Goal: Complete application form: Complete application form

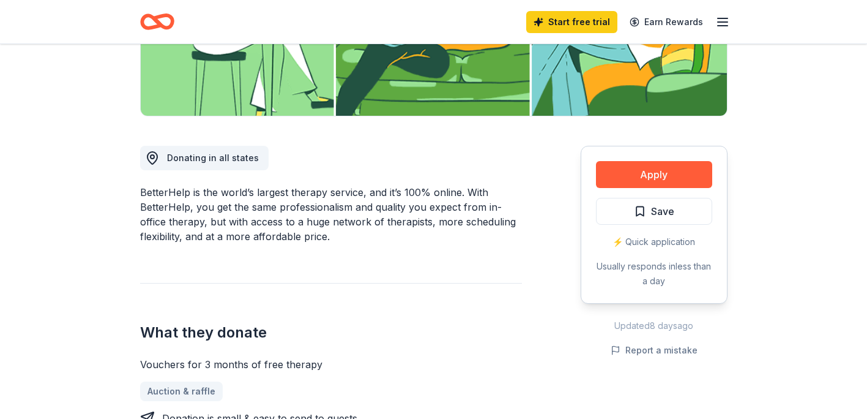
scroll to position [259, 0]
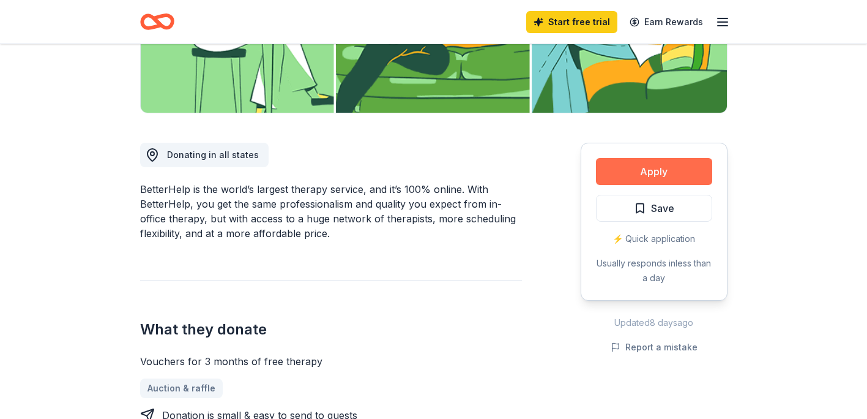
click at [646, 167] on button "Apply" at bounding box center [654, 171] width 116 height 27
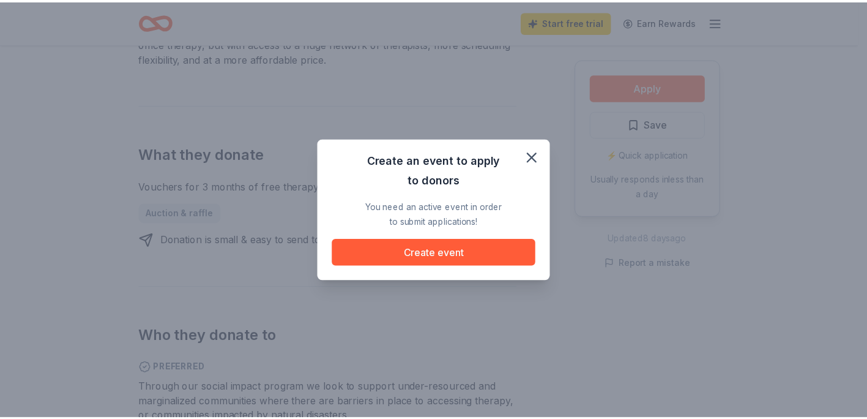
scroll to position [435, 0]
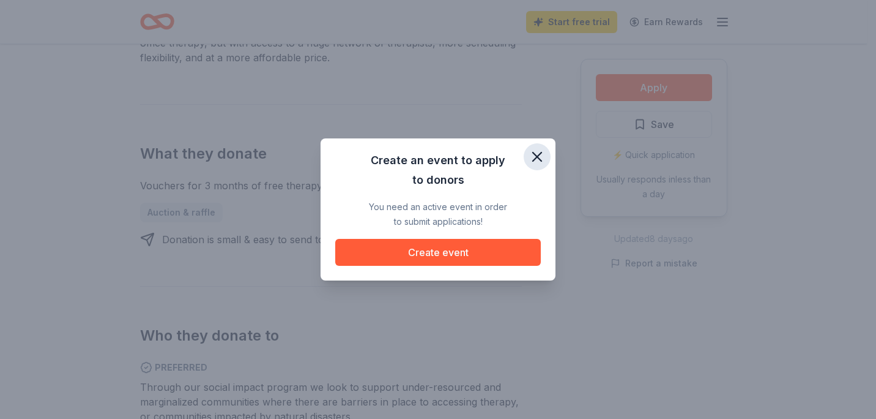
click at [537, 151] on icon "button" at bounding box center [537, 156] width 17 height 17
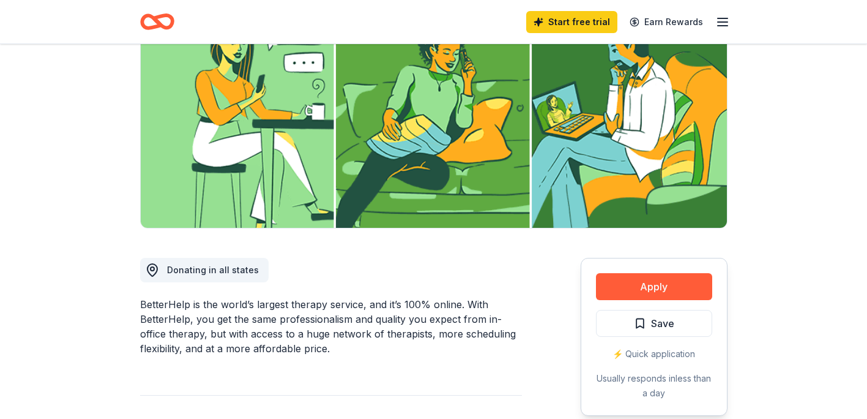
scroll to position [0, 0]
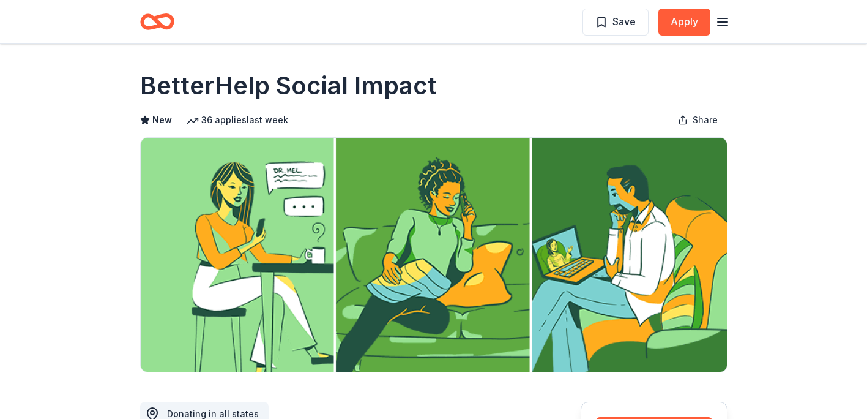
click at [728, 18] on icon "button" at bounding box center [722, 22] width 15 height 15
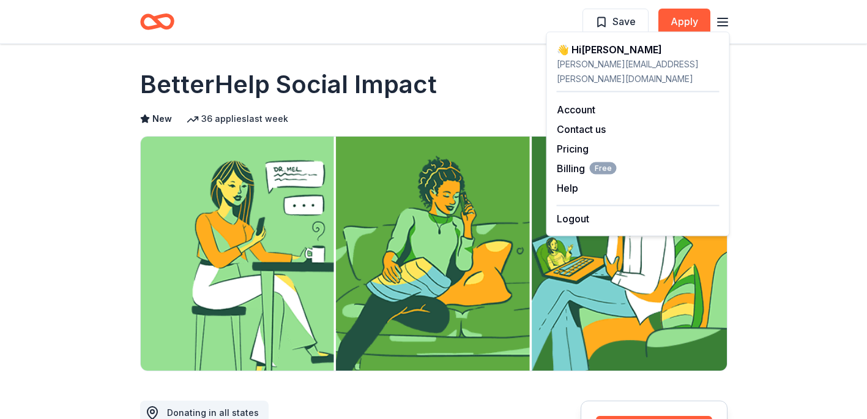
scroll to position [2, 0]
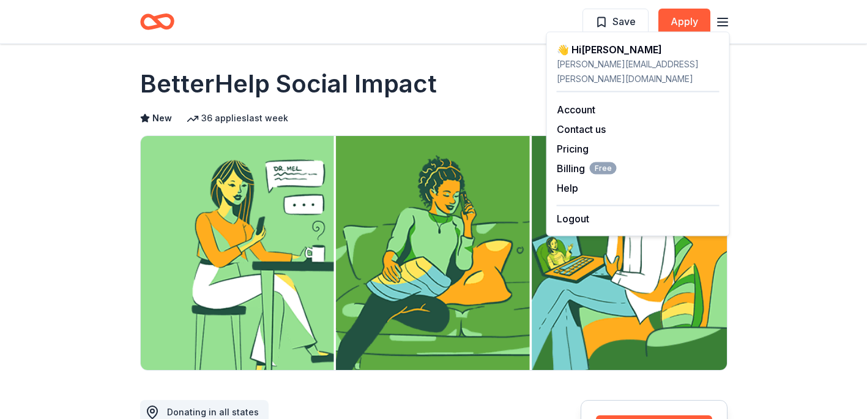
click at [510, 95] on div "BetterHelp Social Impact" at bounding box center [433, 84] width 587 height 34
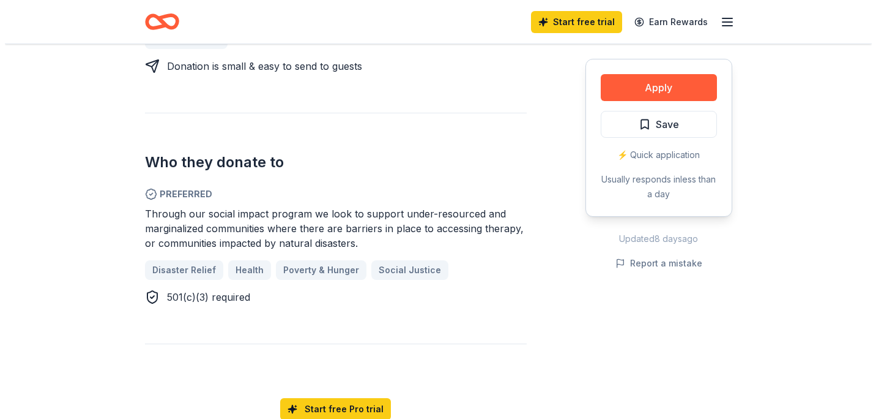
scroll to position [608, 0]
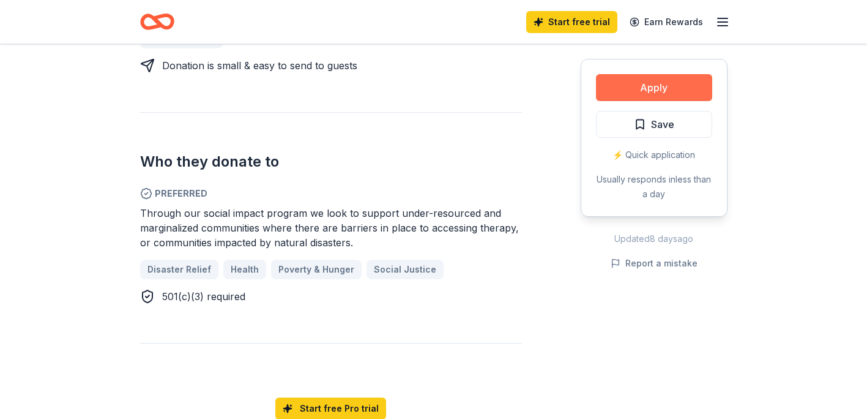
click at [662, 89] on button "Apply" at bounding box center [654, 87] width 116 height 27
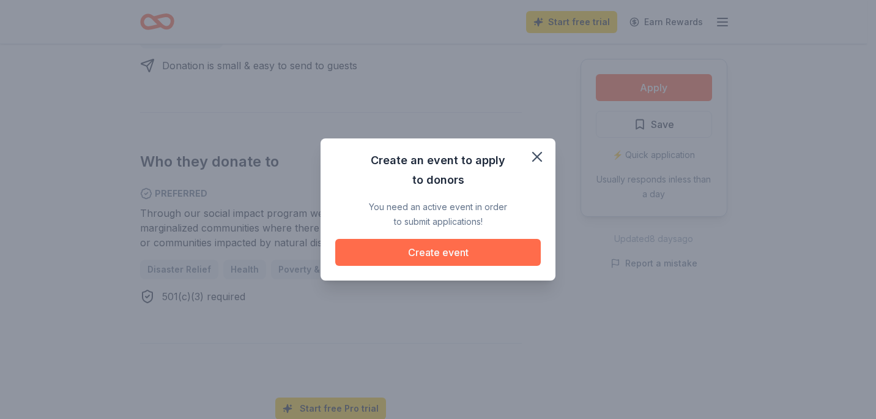
click at [491, 248] on button "Create event" at bounding box center [438, 252] width 206 height 27
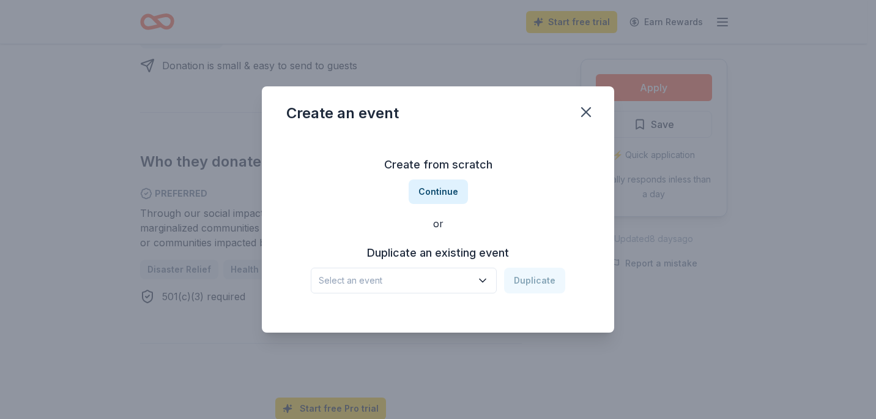
click at [487, 273] on button "Select an event" at bounding box center [404, 280] width 186 height 26
click at [515, 209] on div "Create from scratch Continue or Duplicate an existing event Select an event Dup…" at bounding box center [438, 223] width 304 height 177
click at [437, 196] on button "Continue" at bounding box center [438, 191] width 59 height 24
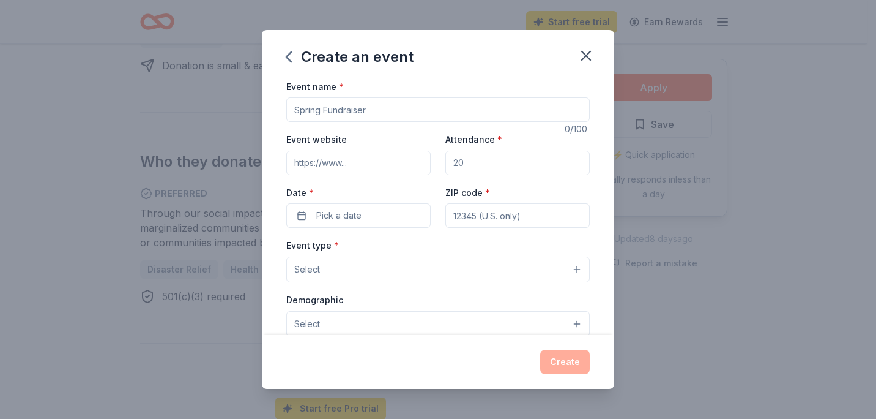
click at [381, 108] on input "Event name *" at bounding box center [438, 109] width 304 height 24
type input "Evening of Promise Fundraiser"
click at [344, 160] on input "Event website" at bounding box center [358, 163] width 144 height 24
type input "[URL][DOMAIN_NAME]"
drag, startPoint x: 474, startPoint y: 163, endPoint x: 442, endPoint y: 161, distance: 31.9
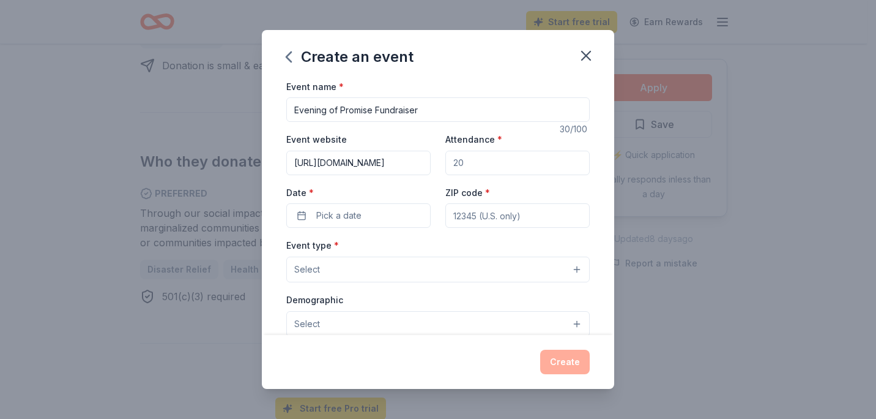
click at [446, 161] on input "Attendance *" at bounding box center [518, 163] width 144 height 24
type input "350"
click at [375, 217] on button "Pick a date" at bounding box center [358, 215] width 144 height 24
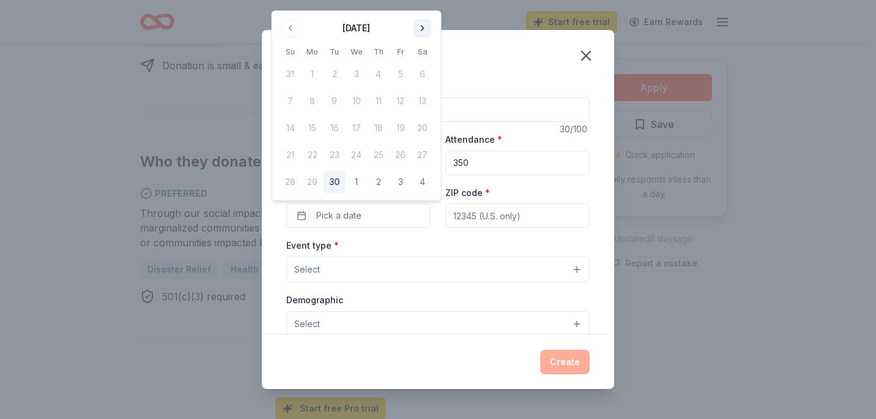
click at [420, 28] on button "Go to next month" at bounding box center [422, 28] width 17 height 17
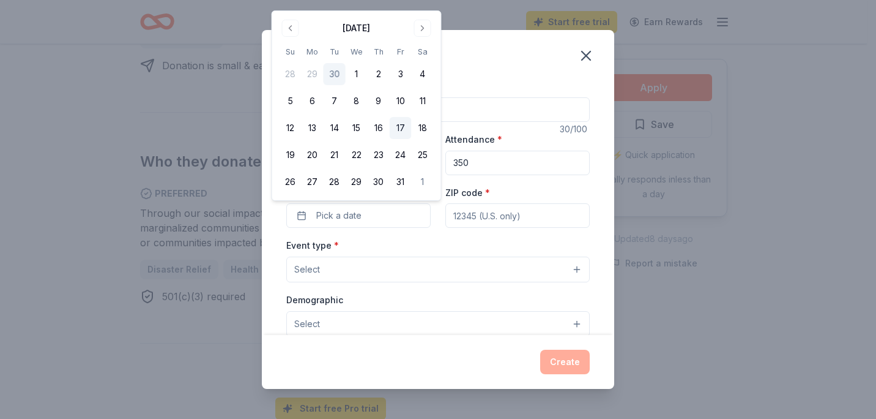
click at [401, 122] on button "17" at bounding box center [401, 128] width 22 height 22
click at [357, 271] on button "Select" at bounding box center [438, 269] width 304 height 26
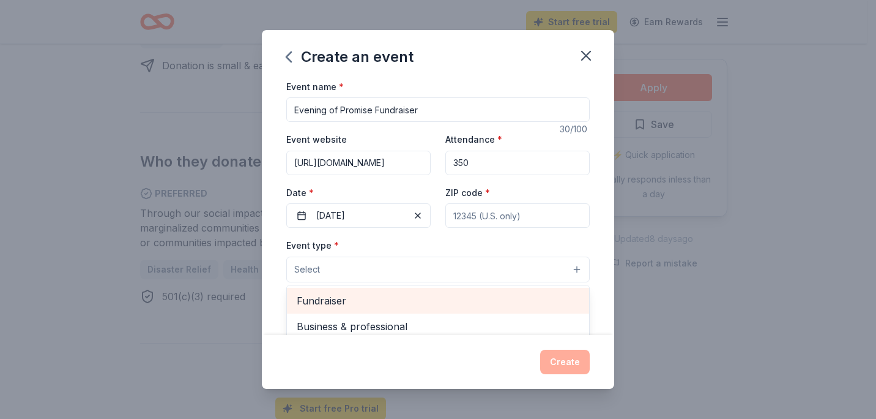
click at [340, 296] on span "Fundraiser" at bounding box center [438, 301] width 283 height 16
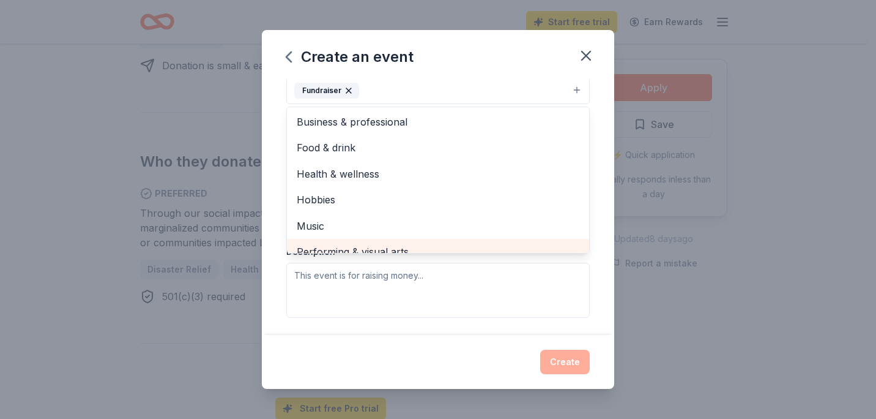
scroll to position [180, 0]
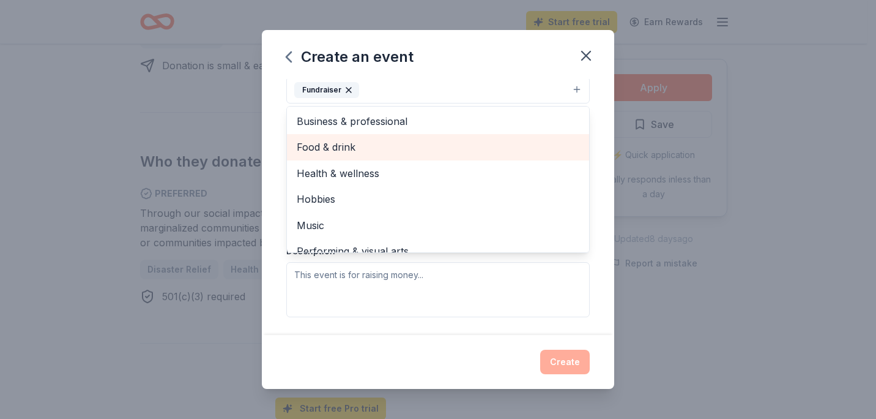
click at [367, 139] on span "Food & drink" at bounding box center [438, 147] width 283 height 16
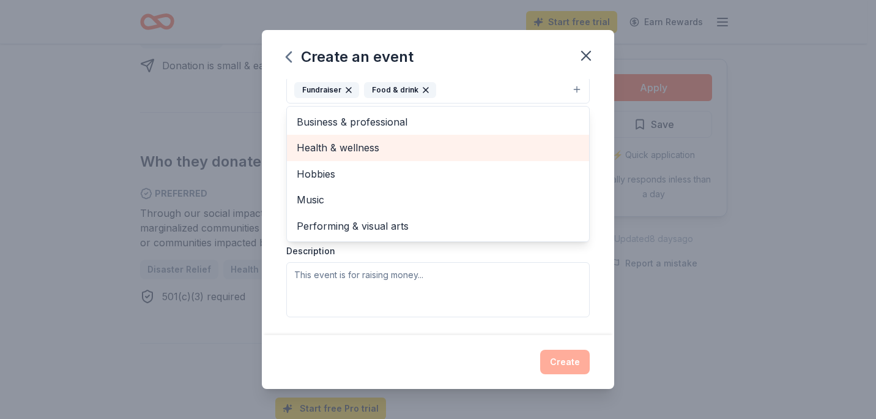
scroll to position [0, 0]
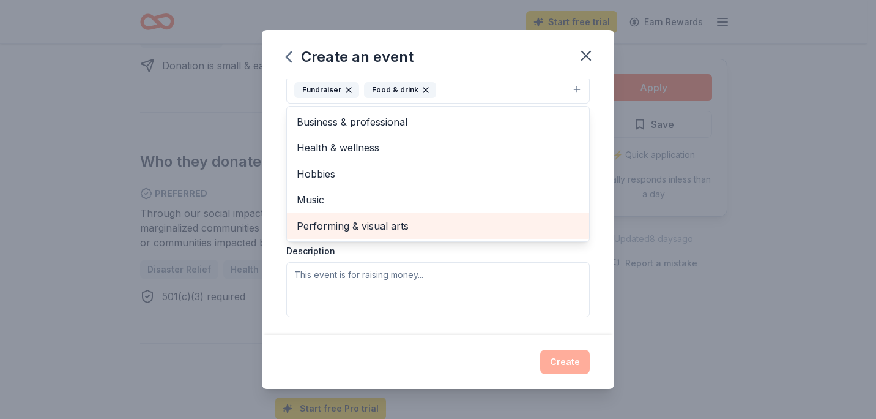
click at [385, 222] on span "Performing & visual arts" at bounding box center [438, 226] width 283 height 16
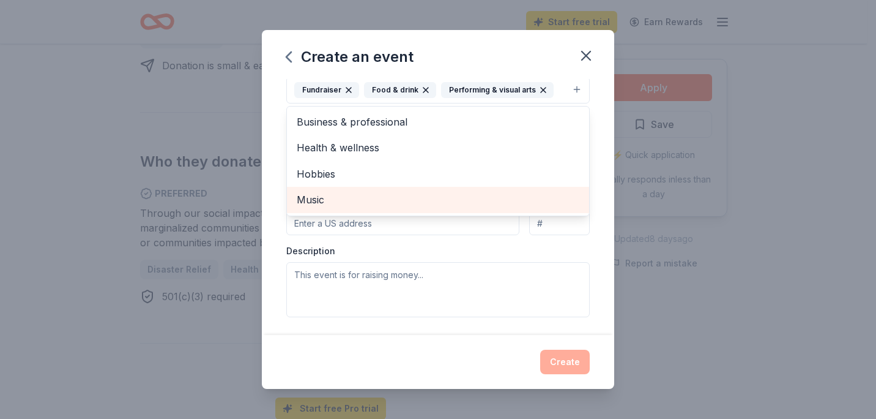
click at [376, 204] on span "Music" at bounding box center [438, 200] width 283 height 16
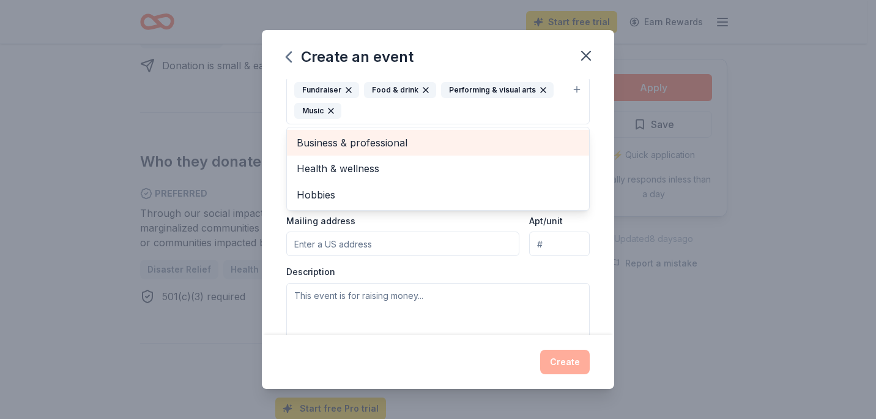
click at [382, 140] on span "Business & professional" at bounding box center [438, 143] width 283 height 16
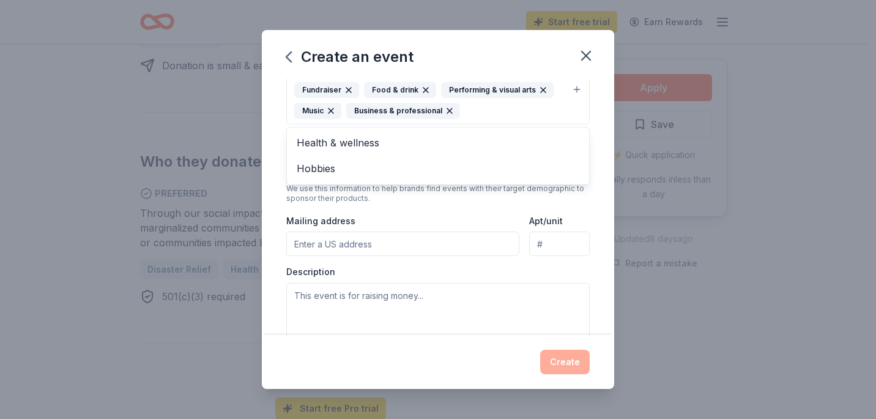
click at [274, 184] on div "Event name * Evening of Promise Fundraiser 30 /100 Event website [URL][DOMAIN_N…" at bounding box center [438, 207] width 352 height 256
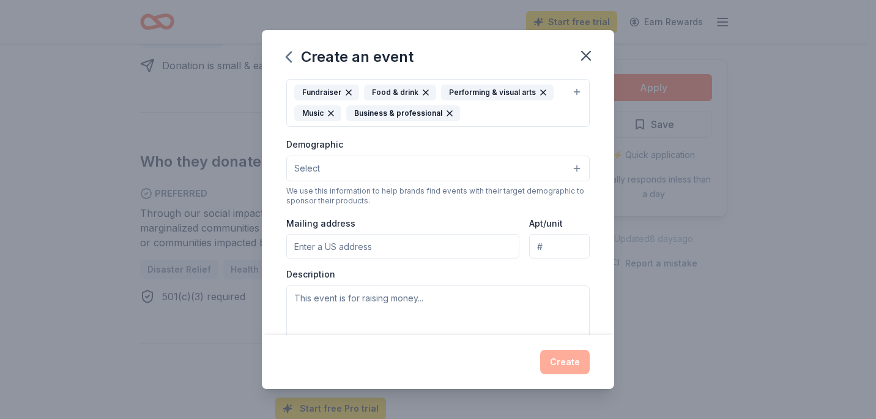
click at [337, 163] on button "Select" at bounding box center [438, 168] width 304 height 26
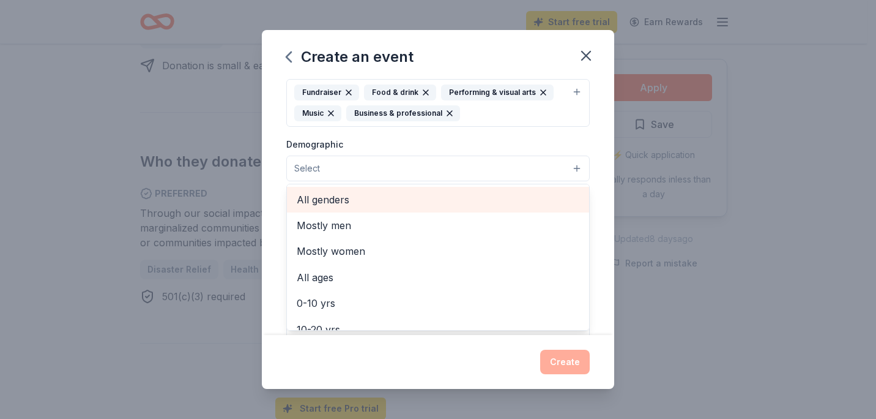
click at [341, 203] on span "All genders" at bounding box center [438, 200] width 283 height 16
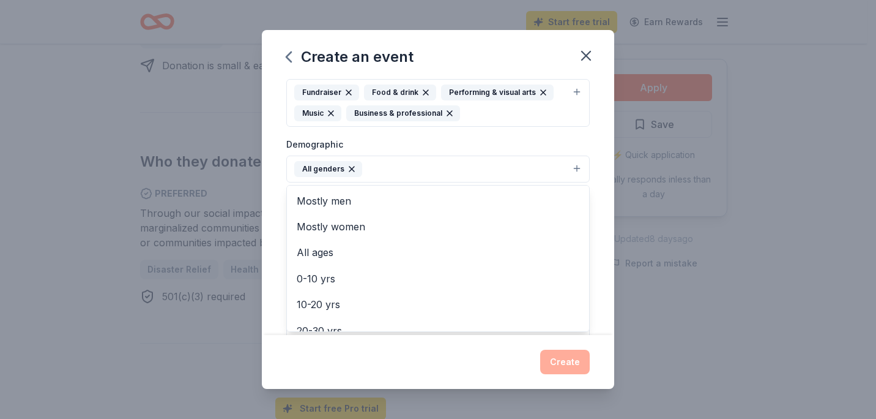
click at [280, 165] on div "Event name * Evening of Promise Fundraiser 30 /100 Event website [URL][DOMAIN_N…" at bounding box center [438, 207] width 352 height 256
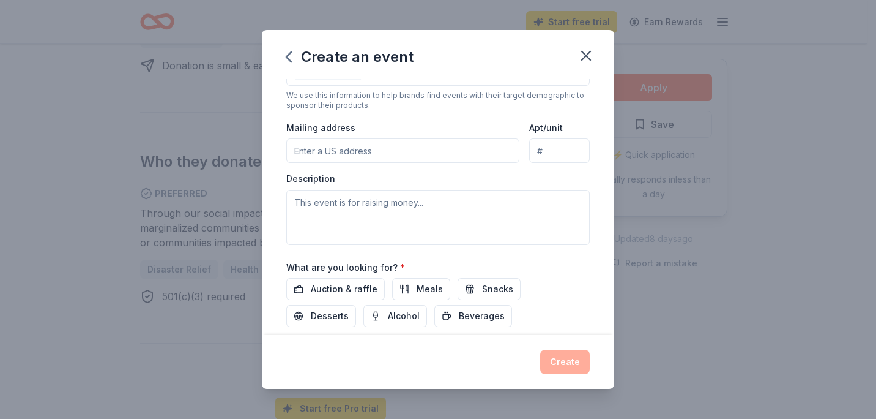
scroll to position [275, 0]
click at [360, 151] on input "Mailing address" at bounding box center [402, 150] width 233 height 24
type input "[STREET_ADDRESS]"
click at [351, 207] on textarea at bounding box center [438, 216] width 304 height 55
type textarea "This event is for raising money for our programs."
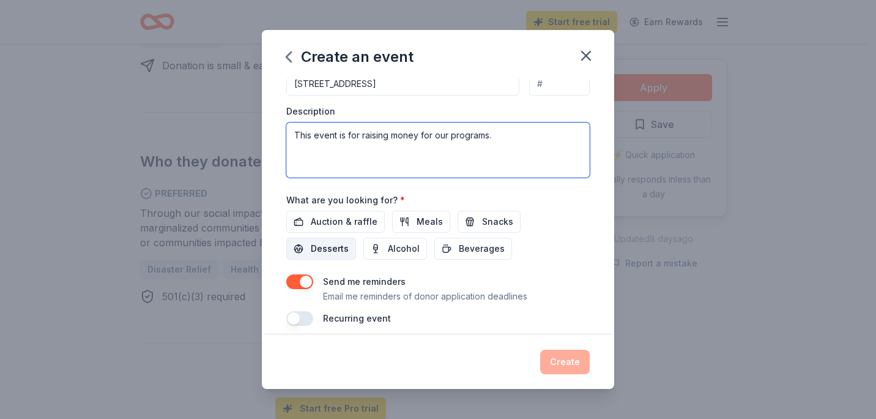
scroll to position [352, 0]
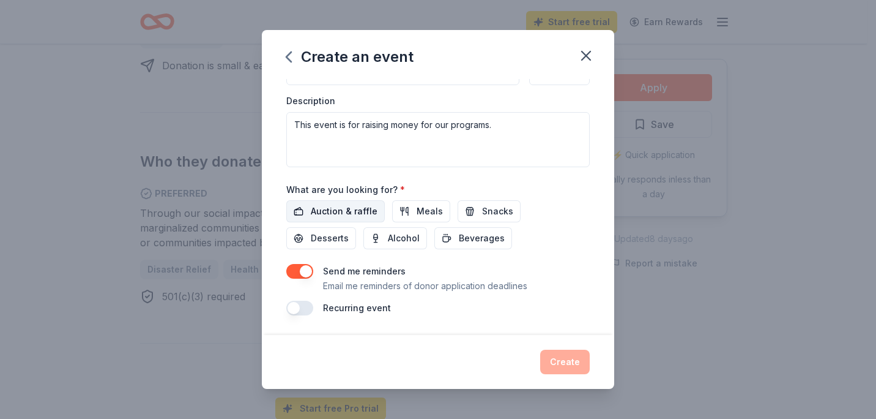
click at [343, 213] on span "Auction & raffle" at bounding box center [344, 211] width 67 height 15
click at [333, 239] on span "Desserts" at bounding box center [330, 238] width 38 height 15
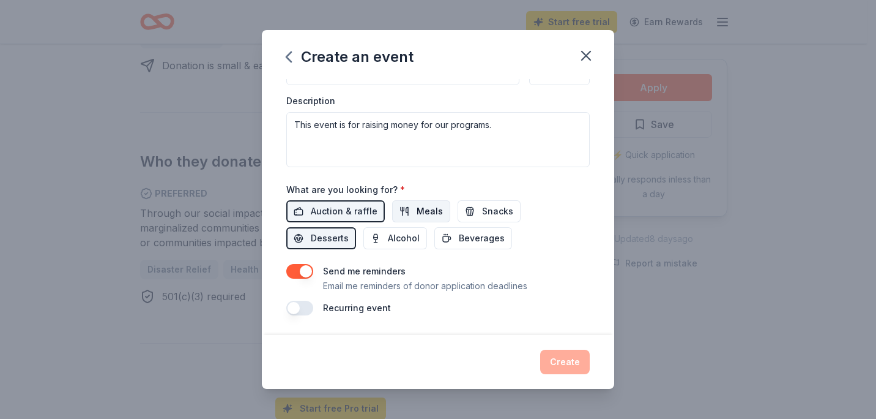
click at [431, 207] on span "Meals" at bounding box center [430, 211] width 26 height 15
click at [408, 236] on span "Alcohol" at bounding box center [404, 238] width 32 height 15
click at [476, 206] on button "Snacks" at bounding box center [489, 211] width 63 height 22
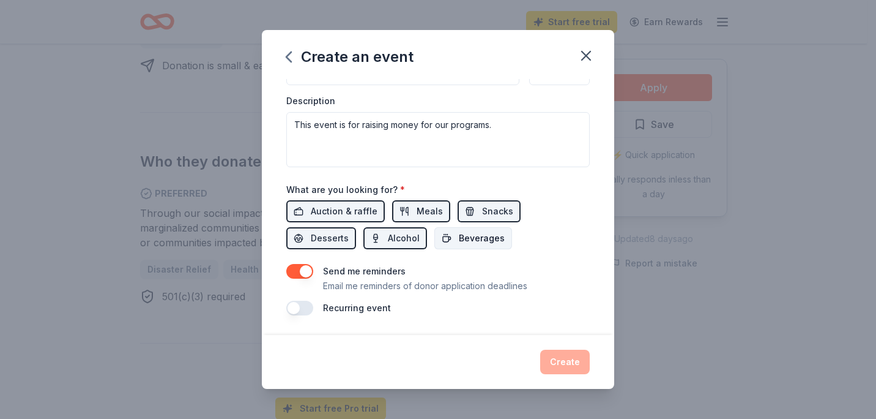
click at [463, 234] on span "Beverages" at bounding box center [482, 238] width 46 height 15
click at [301, 305] on button "button" at bounding box center [299, 307] width 27 height 15
click at [309, 270] on button "button" at bounding box center [299, 271] width 27 height 15
click at [299, 313] on button "button" at bounding box center [299, 307] width 27 height 15
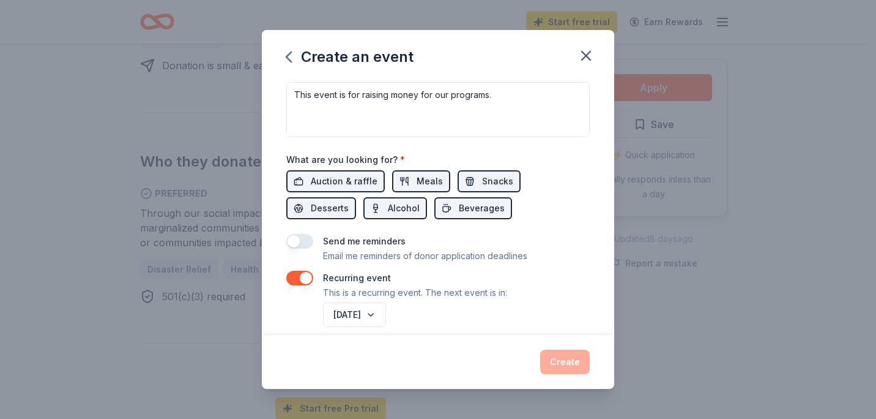
scroll to position [396, 0]
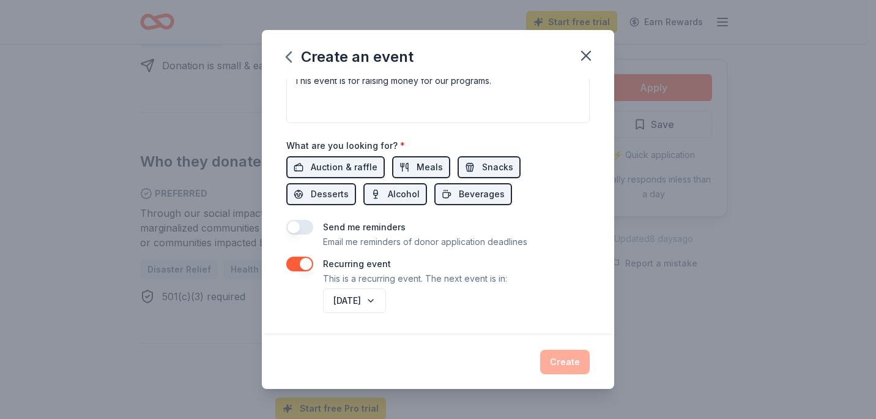
click at [483, 300] on div "[DATE]" at bounding box center [455, 300] width 269 height 29
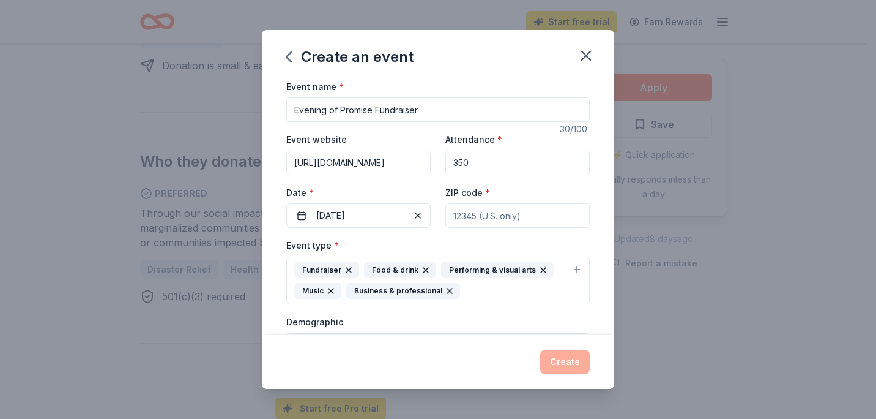
scroll to position [1, 0]
click at [466, 214] on input "ZIP code *" at bounding box center [518, 214] width 144 height 24
type input "43213"
click at [569, 359] on button "Create" at bounding box center [565, 361] width 50 height 24
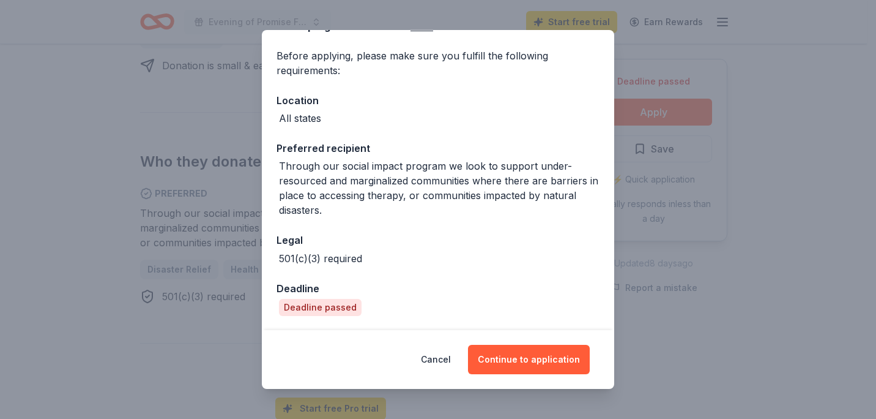
scroll to position [85, 0]
click at [515, 365] on button "Continue to application" at bounding box center [529, 359] width 122 height 29
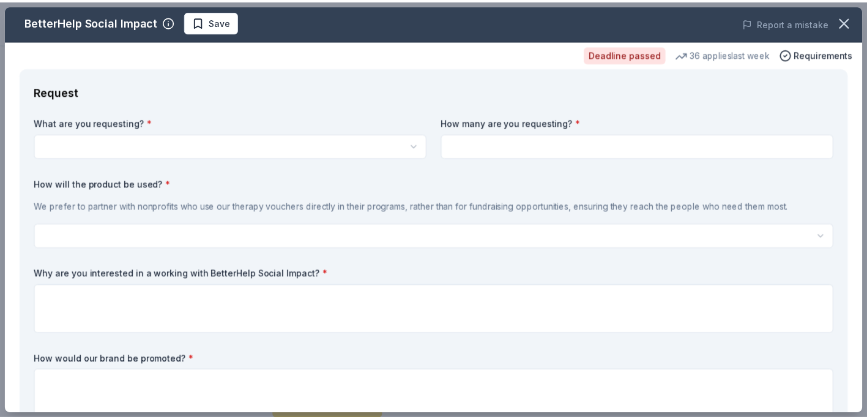
scroll to position [0, 0]
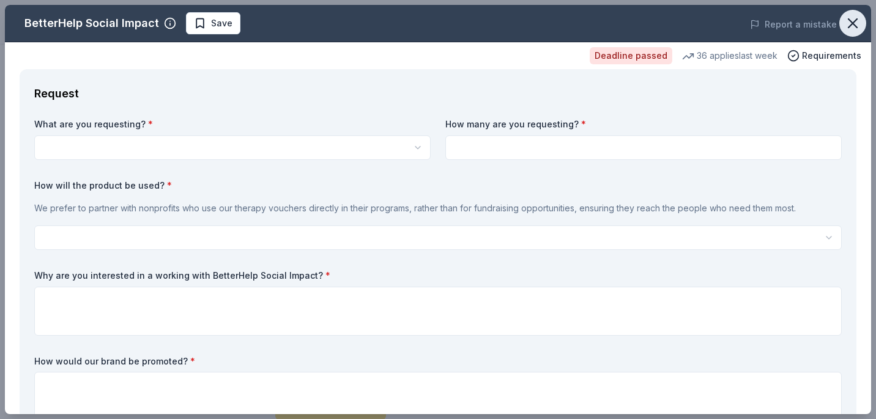
click at [850, 18] on icon "button" at bounding box center [853, 23] width 17 height 17
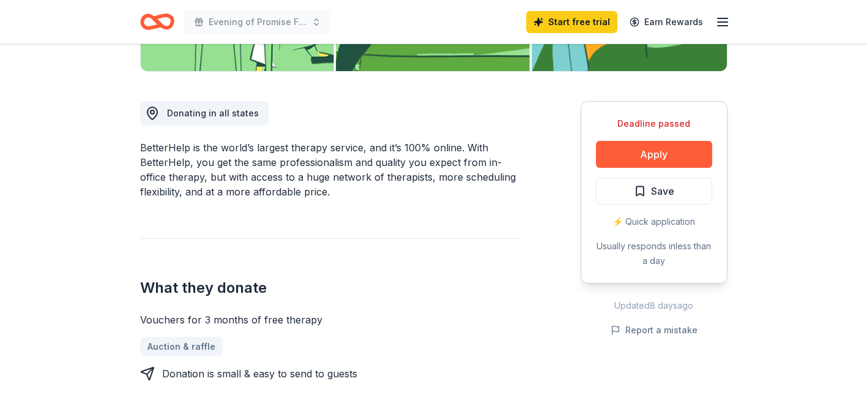
scroll to position [300, 0]
click at [166, 17] on icon "Home" at bounding box center [157, 21] width 34 height 29
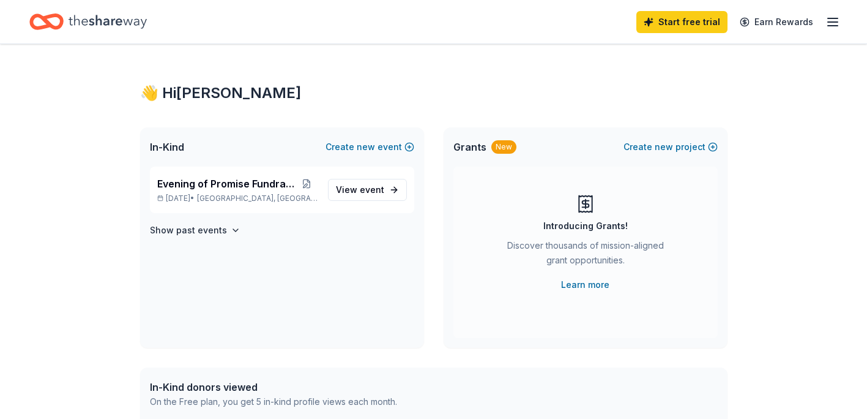
click at [837, 20] on icon "button" at bounding box center [833, 22] width 15 height 15
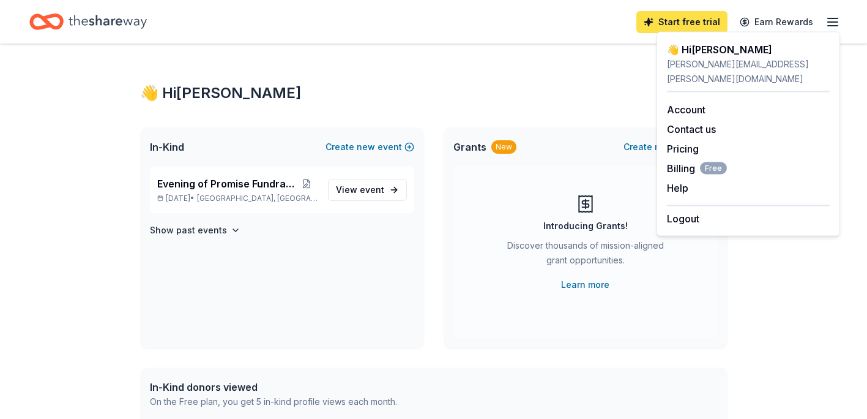
click at [669, 22] on link "Start free trial" at bounding box center [681, 22] width 91 height 22
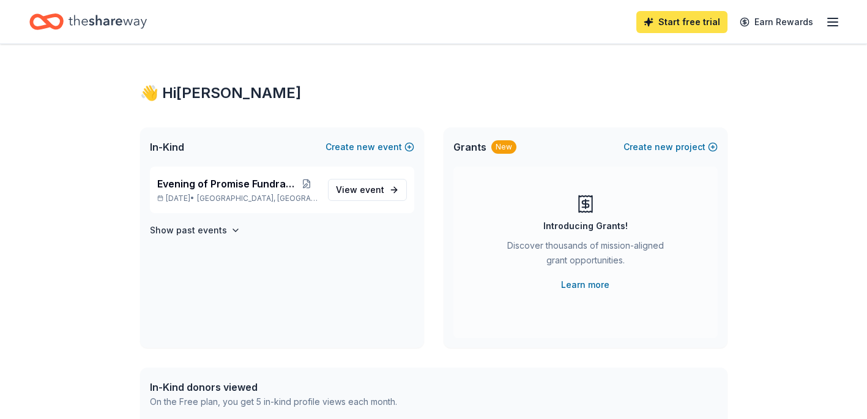
click at [669, 22] on link "Start free trial" at bounding box center [681, 22] width 91 height 22
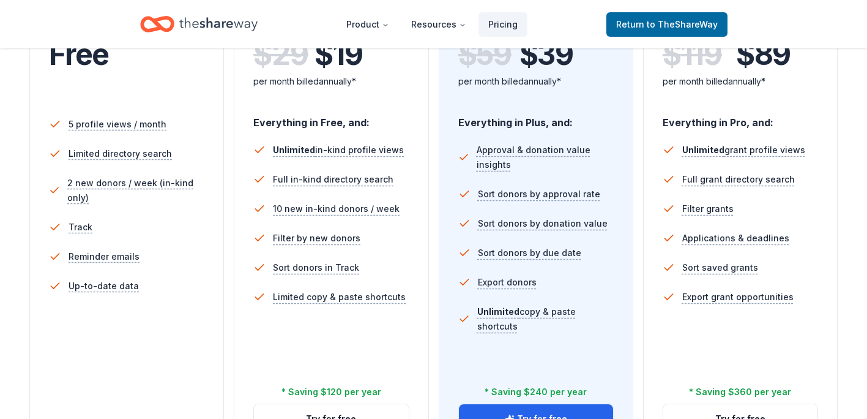
click at [639, 92] on div "Free Current Come see what we're all about. Free 5 profile views / month Limite…" at bounding box center [433, 190] width 808 height 526
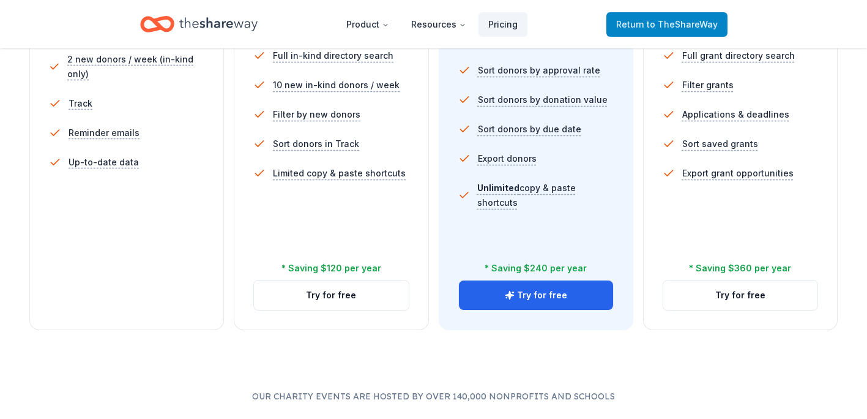
scroll to position [435, 0]
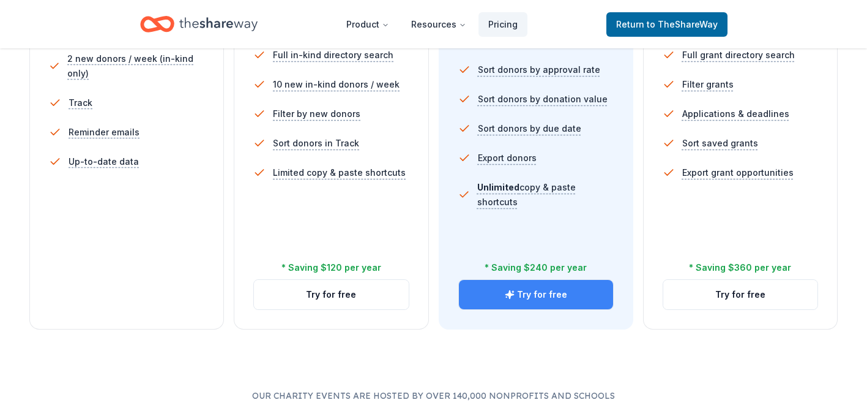
click at [549, 296] on button "Try for free" at bounding box center [536, 294] width 154 height 29
